Goal: Task Accomplishment & Management: Complete application form

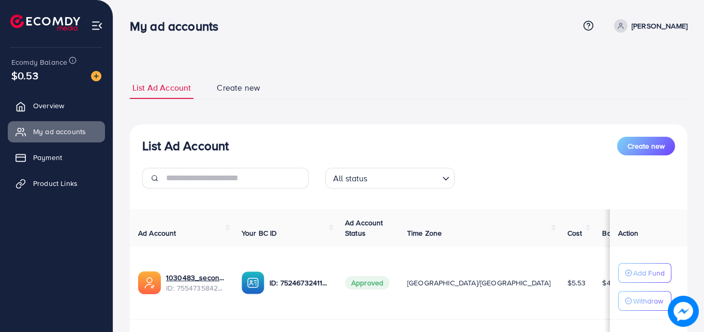
scroll to position [135, 0]
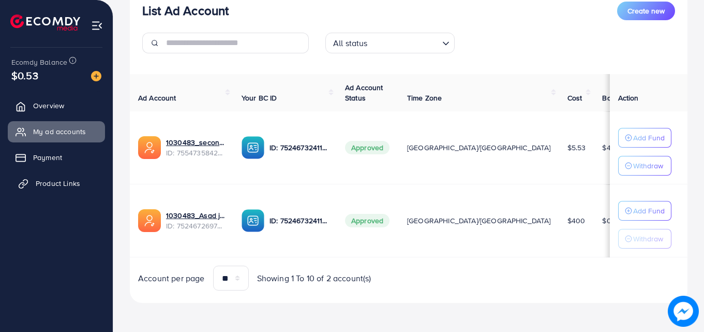
click at [54, 183] on span "Product Links" at bounding box center [58, 183] width 45 height 10
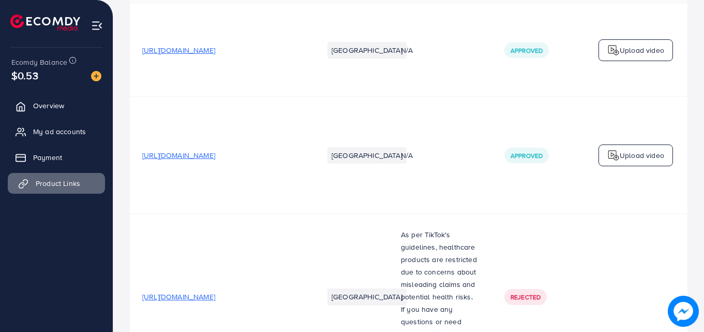
scroll to position [0, 0]
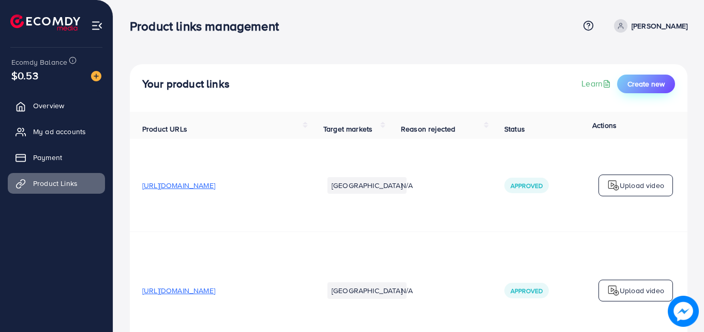
click at [639, 81] on span "Create new" at bounding box center [646, 84] width 37 height 10
click at [639, 88] on span "Create new" at bounding box center [646, 84] width 37 height 10
click at [658, 82] on span "Create new" at bounding box center [646, 84] width 37 height 10
click at [651, 83] on span "Create new" at bounding box center [646, 84] width 37 height 10
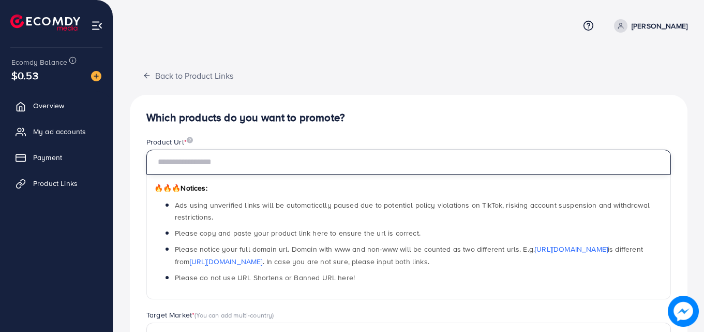
click at [429, 160] on input "text" at bounding box center [408, 162] width 525 height 25
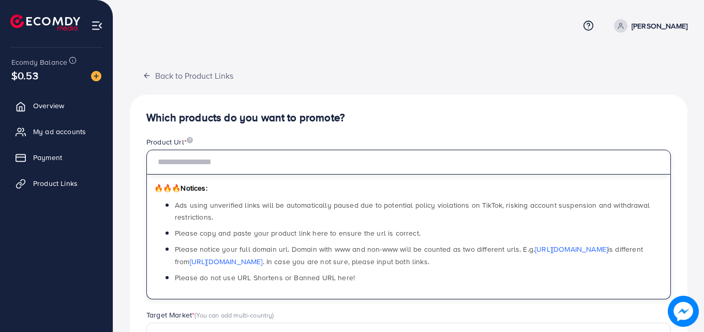
paste input "**********"
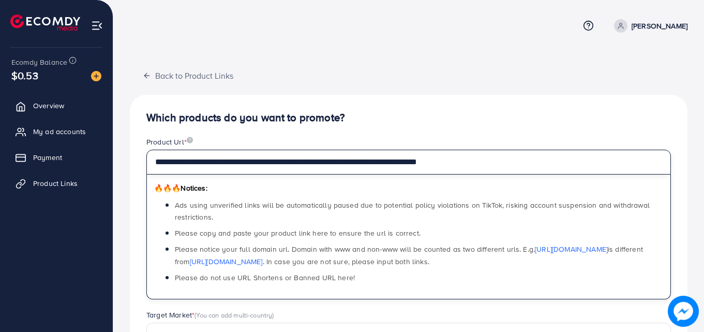
type input "**********"
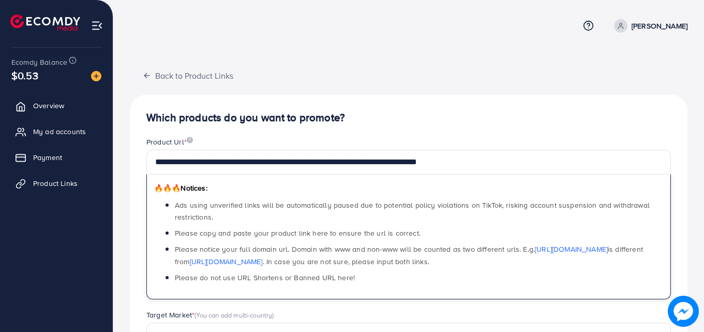
click at [450, 134] on div "**********" at bounding box center [409, 330] width 558 height 471
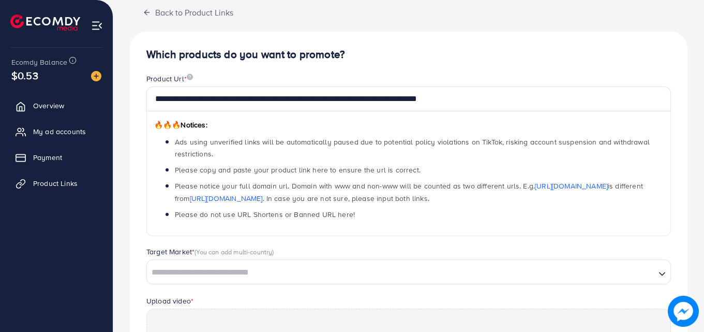
scroll to position [52, 0]
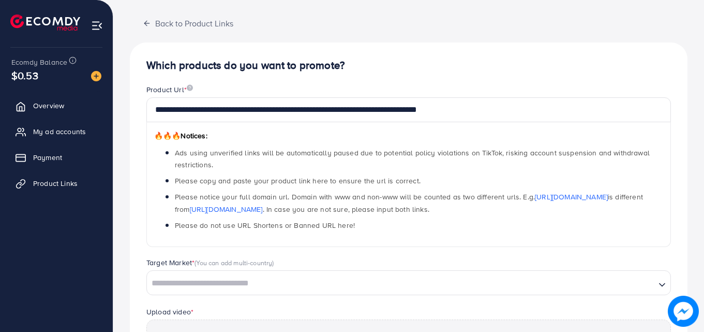
click at [255, 289] on input "Search for option" at bounding box center [401, 283] width 507 height 16
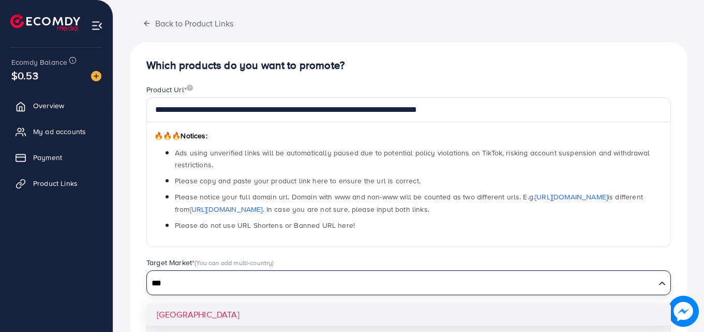
type input "***"
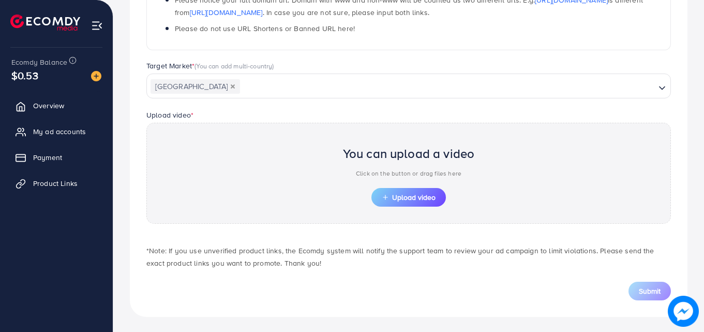
scroll to position [251, 0]
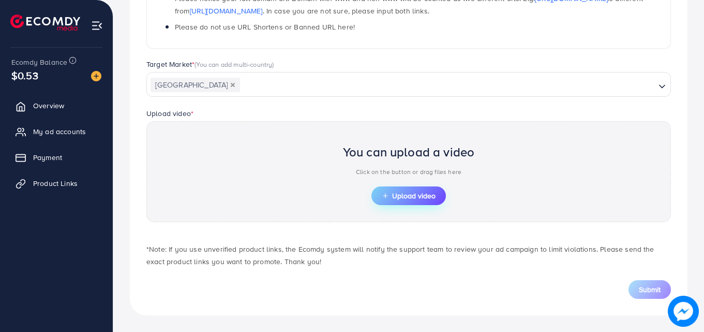
click at [423, 193] on span "Upload video" at bounding box center [409, 195] width 54 height 7
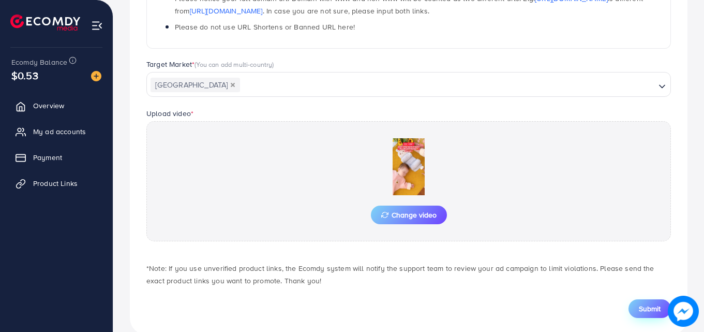
click at [651, 311] on span "Submit" at bounding box center [650, 308] width 22 height 10
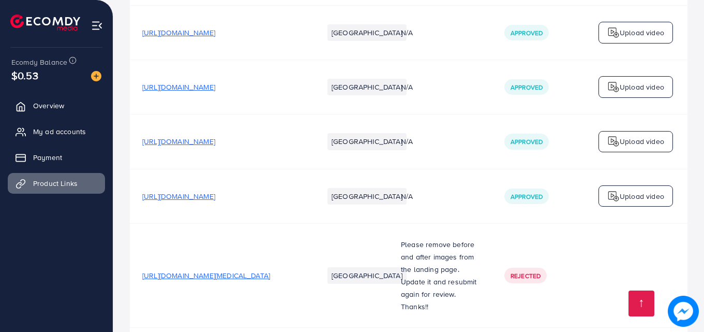
scroll to position [3029, 0]
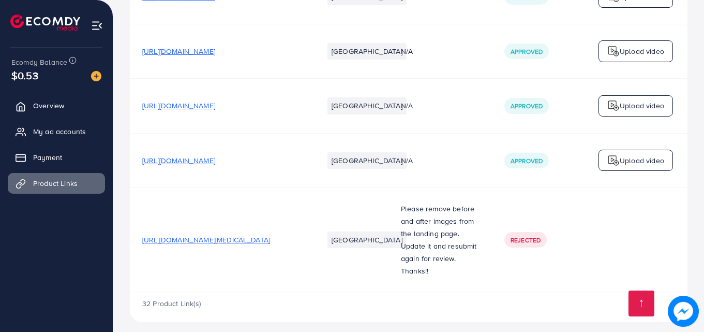
click at [448, 187] on td "Please remove before and after images from the landing page. Update it and resu…" at bounding box center [441, 239] width 104 height 104
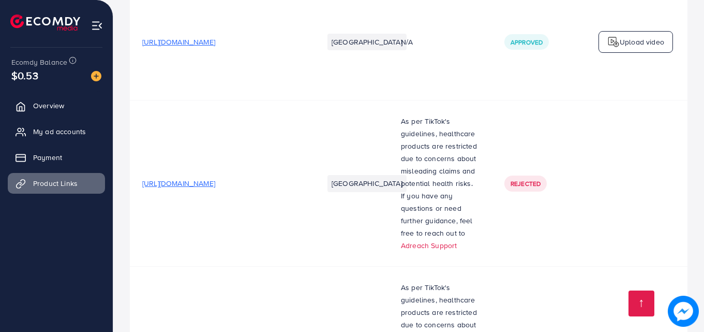
scroll to position [0, 0]
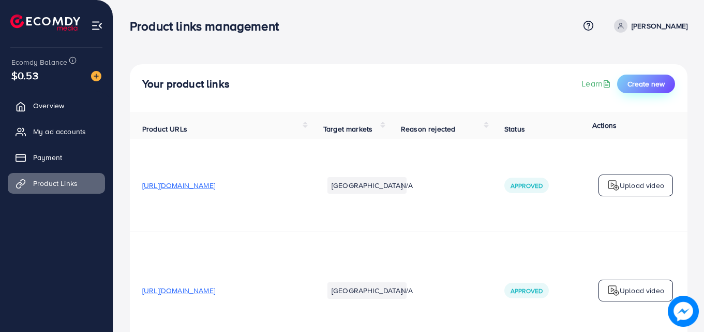
click at [638, 84] on span "Create new" at bounding box center [646, 84] width 37 height 10
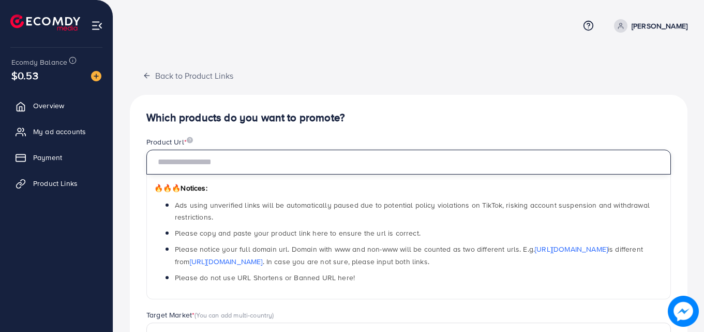
click at [325, 168] on input "text" at bounding box center [408, 162] width 525 height 25
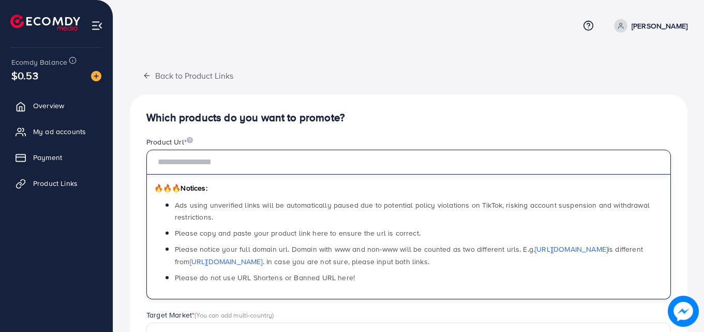
paste input "**********"
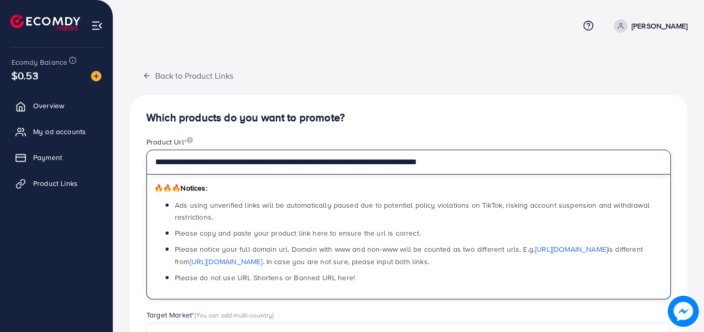
type input "**********"
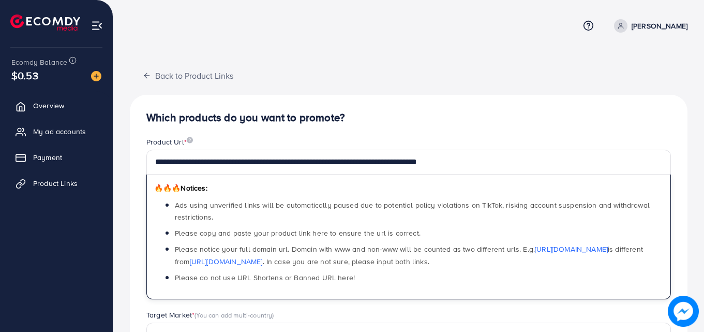
click at [468, 90] on div "**********" at bounding box center [409, 315] width 558 height 502
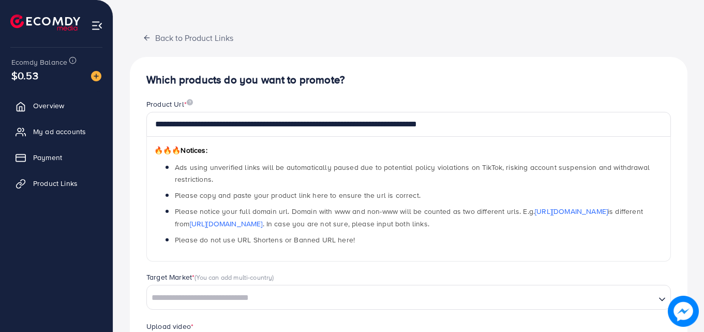
scroll to position [251, 0]
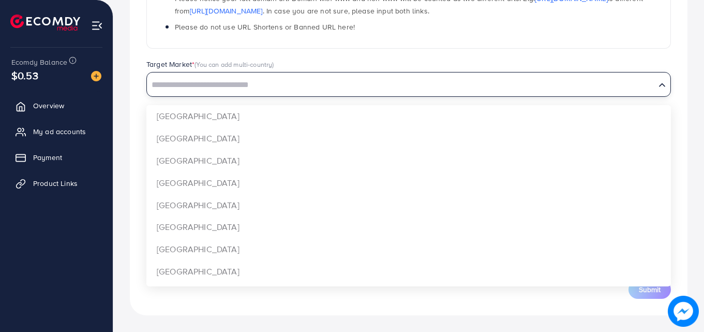
click at [326, 77] on input "Search for option" at bounding box center [401, 85] width 507 height 16
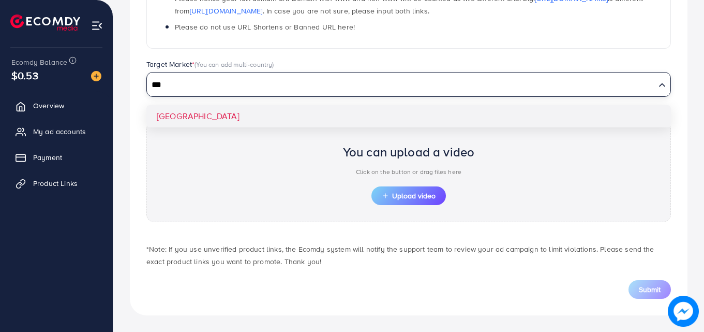
type input "***"
click at [271, 120] on div "**********" at bounding box center [409, 79] width 558 height 471
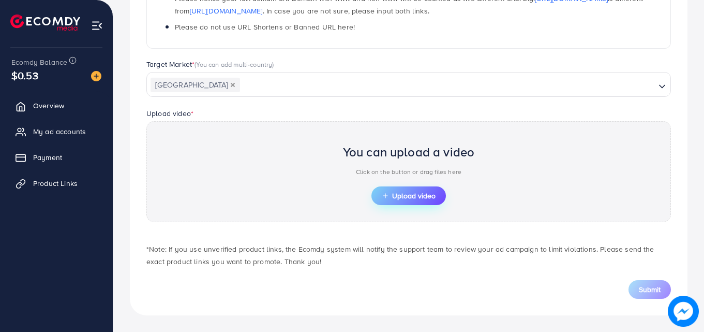
click at [397, 193] on span "Upload video" at bounding box center [409, 195] width 54 height 7
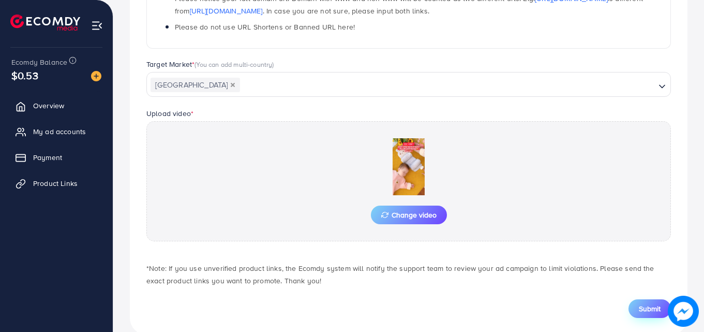
click at [653, 291] on div "Submit" at bounding box center [408, 302] width 541 height 31
click at [646, 309] on span "Submit" at bounding box center [650, 308] width 22 height 10
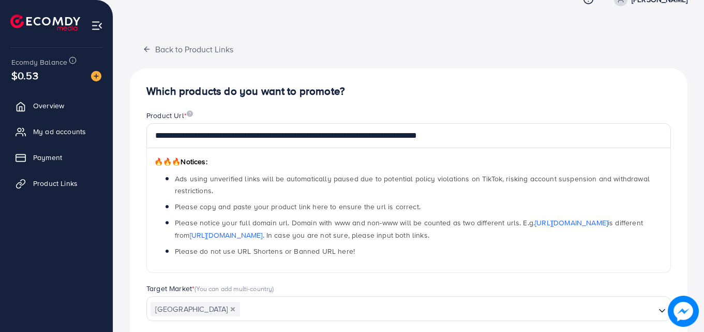
scroll to position [270, 0]
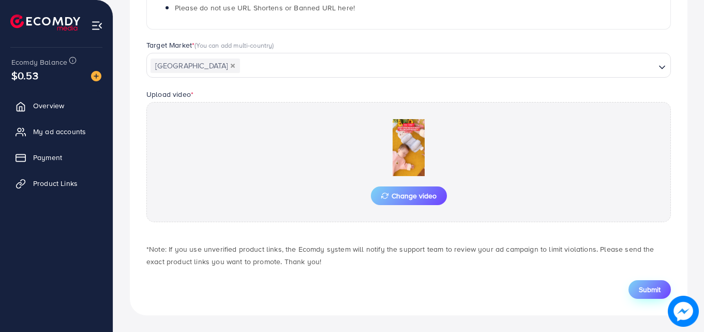
drag, startPoint x: 636, startPoint y: 301, endPoint x: 639, endPoint y: 289, distance: 12.4
click at [636, 298] on div "**********" at bounding box center [409, 70] width 558 height 490
click at [639, 288] on span "Submit" at bounding box center [650, 289] width 22 height 10
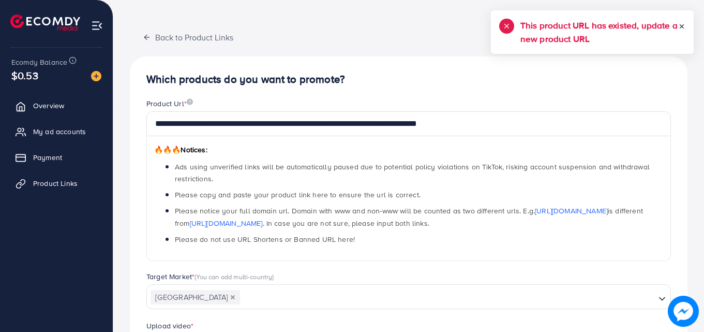
scroll to position [0, 0]
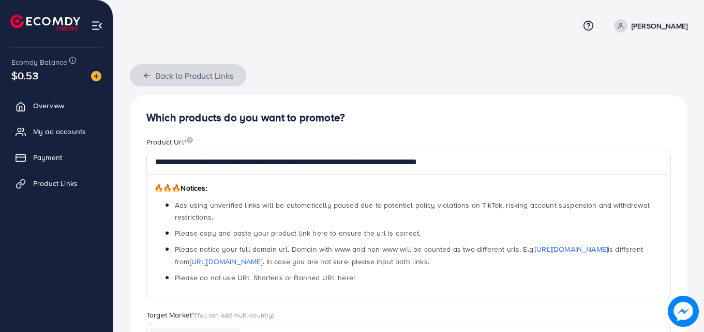
click at [149, 77] on icon "button" at bounding box center [147, 75] width 8 height 8
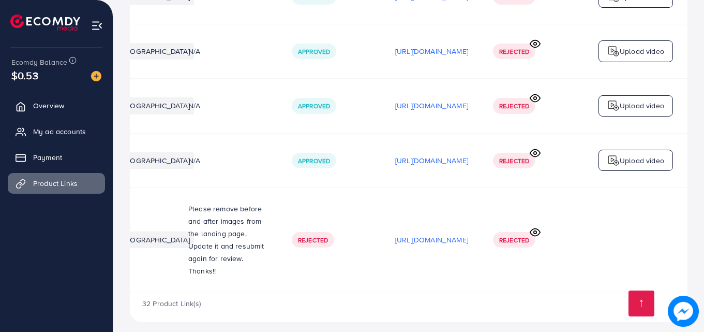
scroll to position [0, 262]
click at [535, 227] on icon at bounding box center [535, 232] width 11 height 11
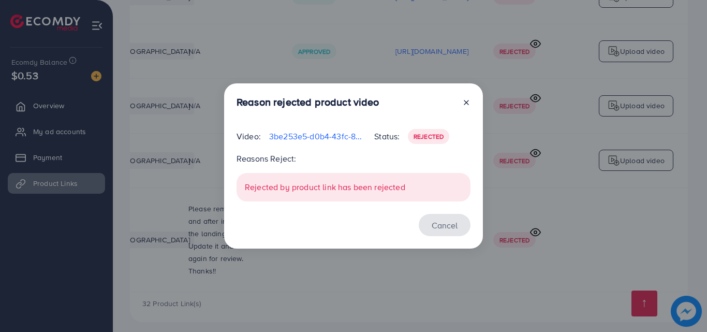
click at [452, 226] on button "Cancel" at bounding box center [445, 225] width 52 height 22
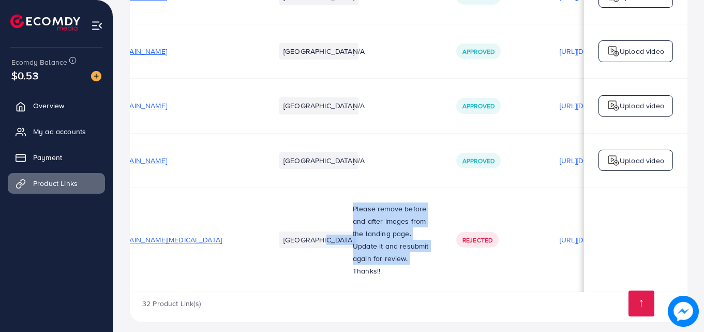
scroll to position [1, 48]
drag, startPoint x: 344, startPoint y: 274, endPoint x: 266, endPoint y: 279, distance: 78.3
click at [266, 279] on tr "https://pandapixel.shop/products/snap-on-smile-teeth-whitening-veneers-perfect-…" at bounding box center [467, 239] width 771 height 104
click at [286, 274] on td "[GEOGRAPHIC_DATA]" at bounding box center [302, 239] width 78 height 104
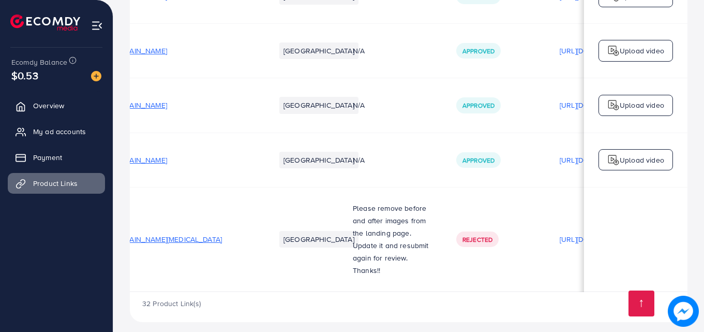
scroll to position [1, 0]
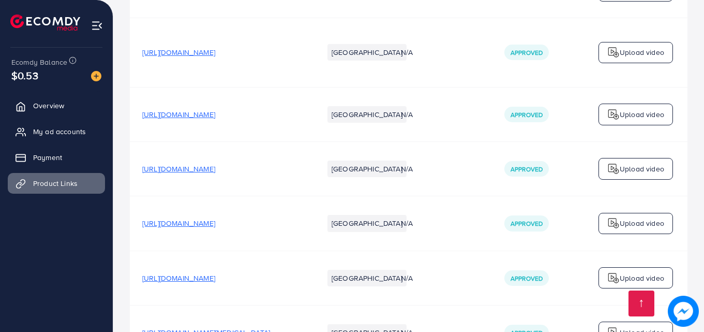
scroll to position [2980, 0]
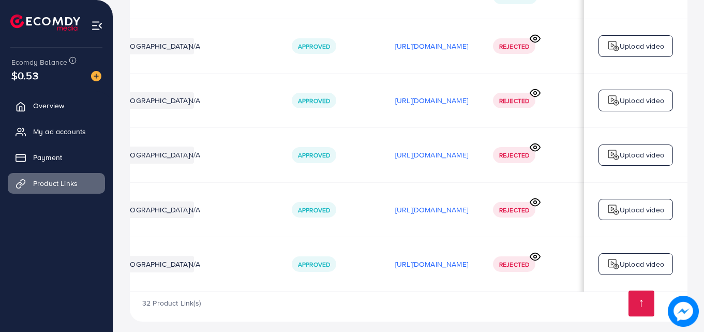
scroll to position [0, 247]
click at [635, 258] on p "Upload video" at bounding box center [642, 264] width 45 height 12
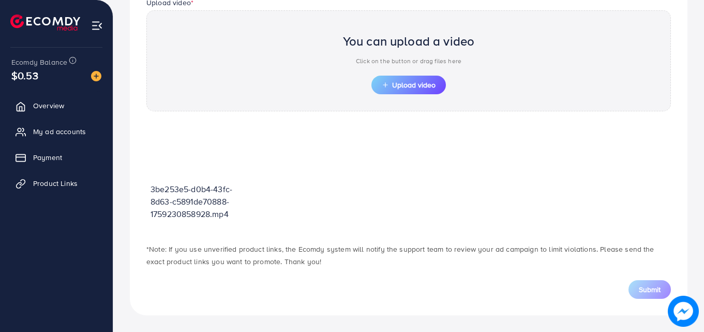
scroll to position [361, 0]
click at [409, 84] on span "Upload video" at bounding box center [409, 84] width 54 height 7
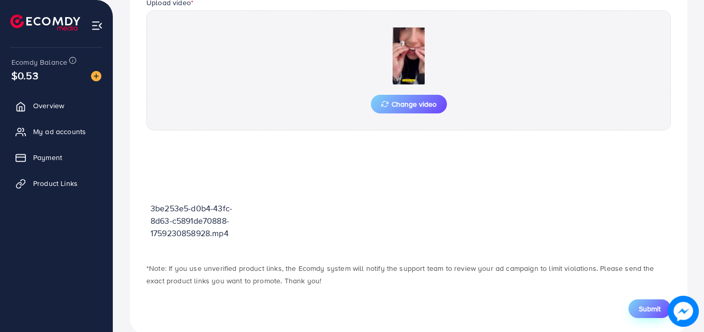
click at [643, 314] on span "Submit" at bounding box center [650, 308] width 22 height 10
